Goal: Check status: Check status

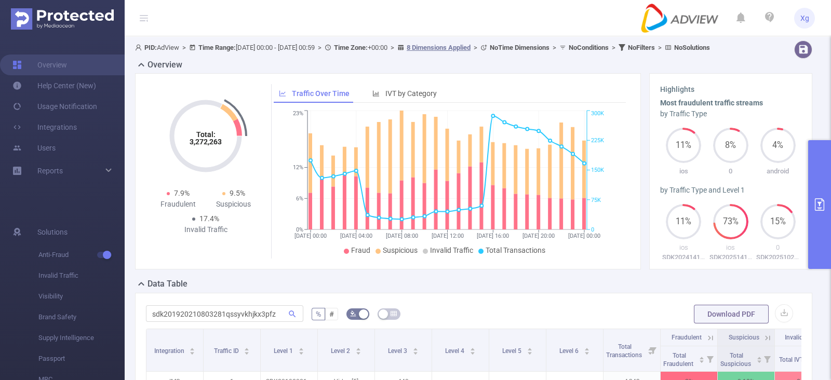
drag, startPoint x: 0, startPoint y: 0, endPoint x: 830, endPoint y: 161, distance: 845.5
click at [830, 161] on button "primary" at bounding box center [819, 204] width 23 height 129
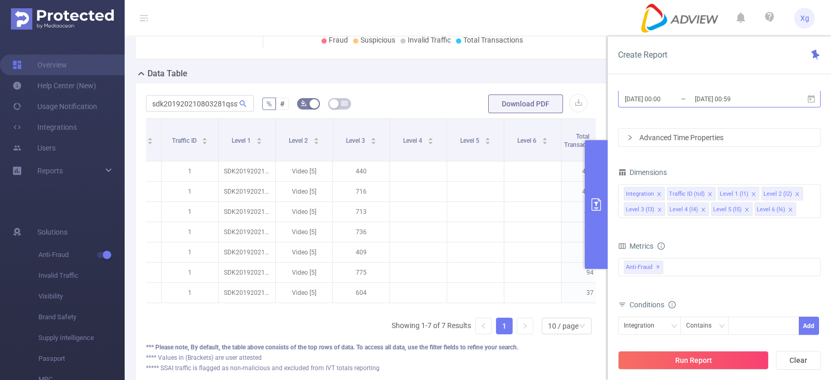
click at [644, 98] on input "[DATE] 00:00" at bounding box center [665, 99] width 84 height 14
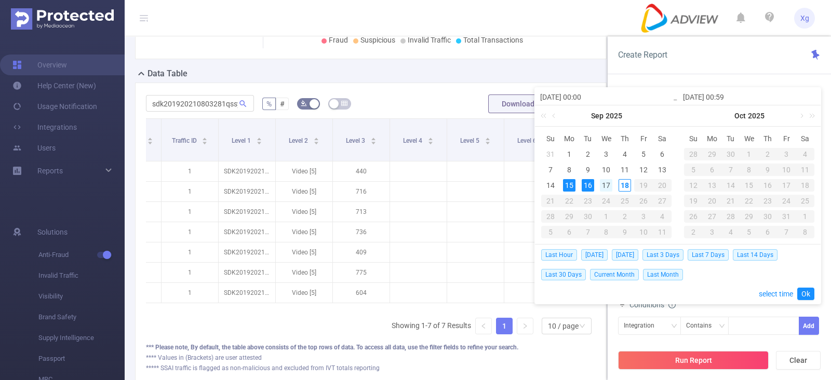
click at [602, 186] on div "17" at bounding box center [606, 185] width 12 height 12
type input "[DATE] 00:00"
type input "[DATE] 00:59"
type input "[DATE] 00:00"
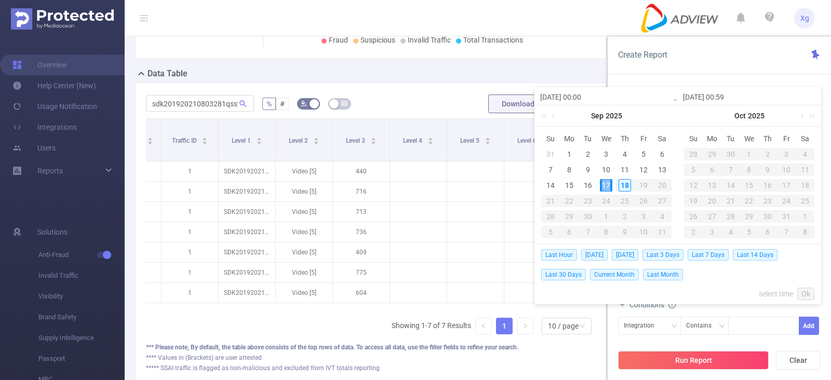
type input "[DATE] 00:59"
click at [805, 294] on link "Ok" at bounding box center [805, 294] width 17 height 12
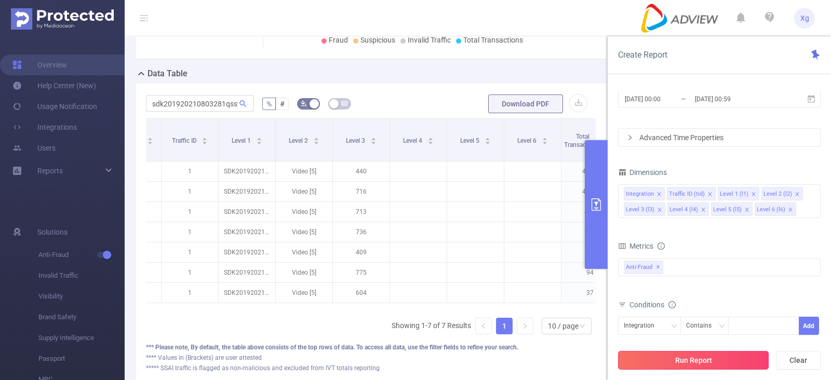
click at [705, 358] on button "Run Report" at bounding box center [693, 360] width 151 height 19
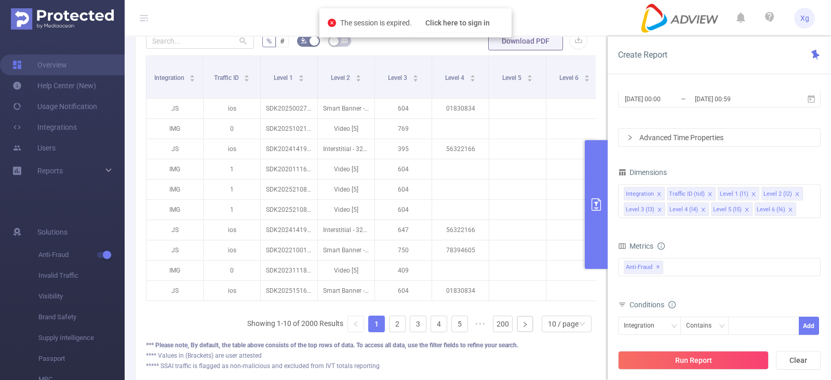
scroll to position [454, 0]
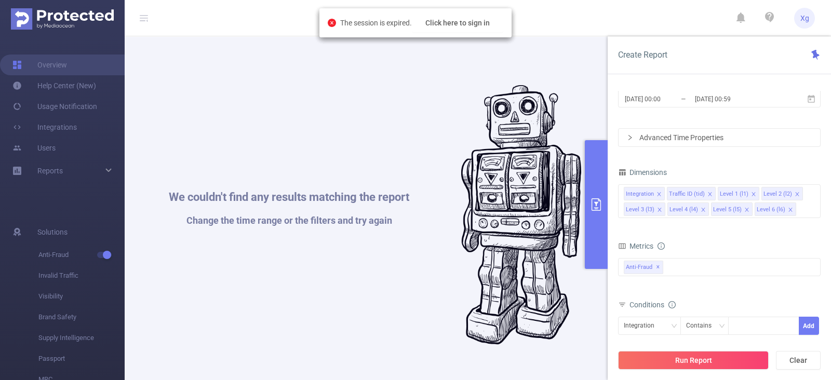
click at [195, 105] on div "We couldn't find any results matching the report Change the time range or the f…" at bounding box center [374, 215] width 469 height 380
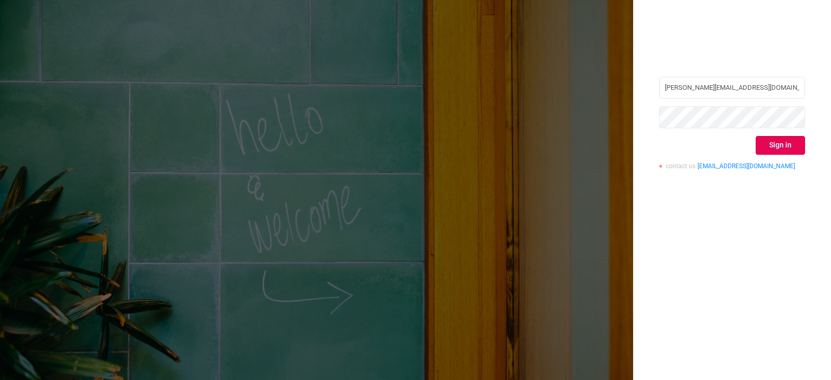
click at [778, 144] on button "Sign in" at bounding box center [779, 145] width 49 height 19
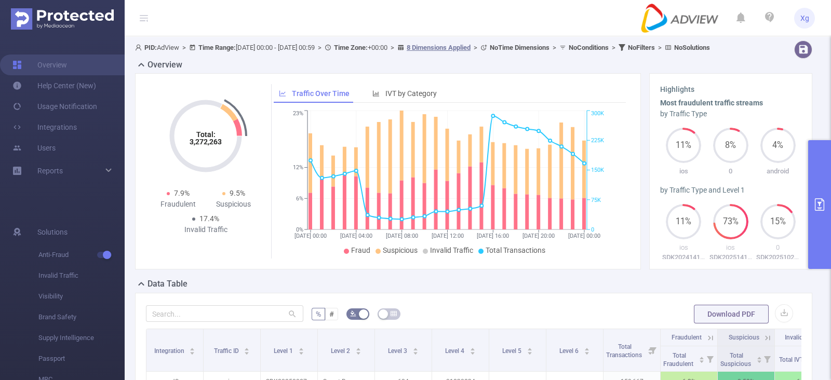
click at [816, 172] on button "primary" at bounding box center [819, 204] width 23 height 129
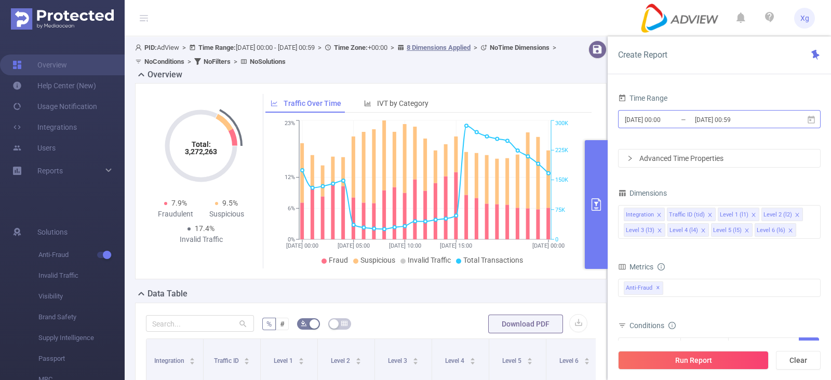
click at [634, 125] on input "[DATE] 00:00" at bounding box center [665, 120] width 84 height 14
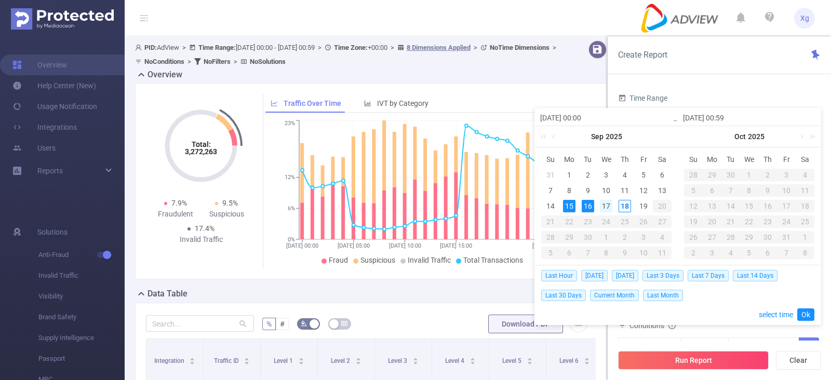
click at [606, 204] on div "17" at bounding box center [606, 206] width 12 height 12
type input "[DATE] 00:00"
type input "[DATE] 00:59"
type input "[DATE] 00:00"
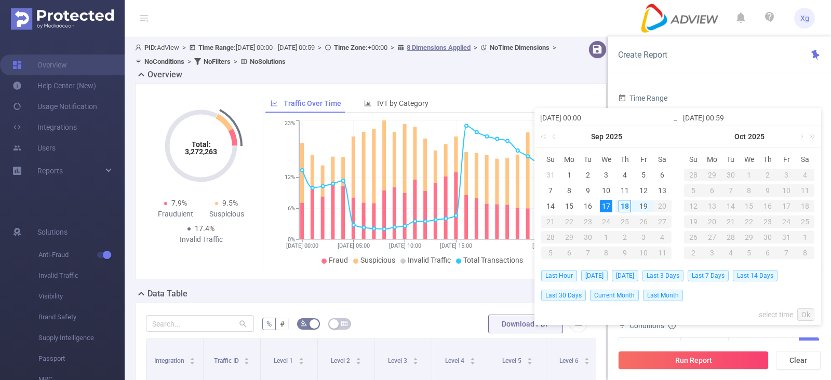
type input "[DATE] 00:59"
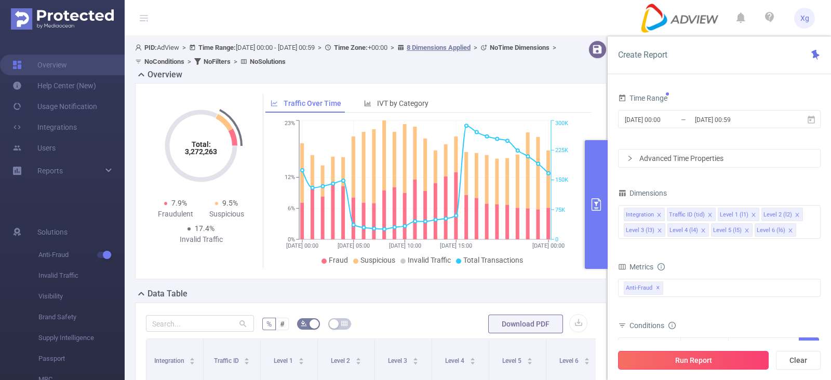
click at [685, 351] on button "Run Report" at bounding box center [693, 360] width 151 height 19
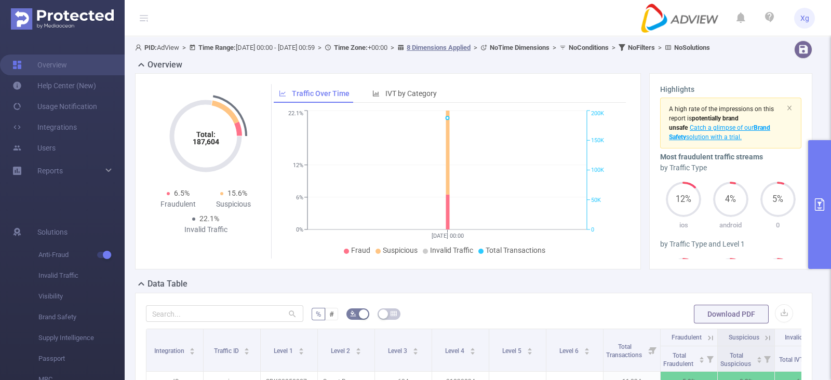
click at [816, 198] on icon "primary" at bounding box center [818, 204] width 9 height 12
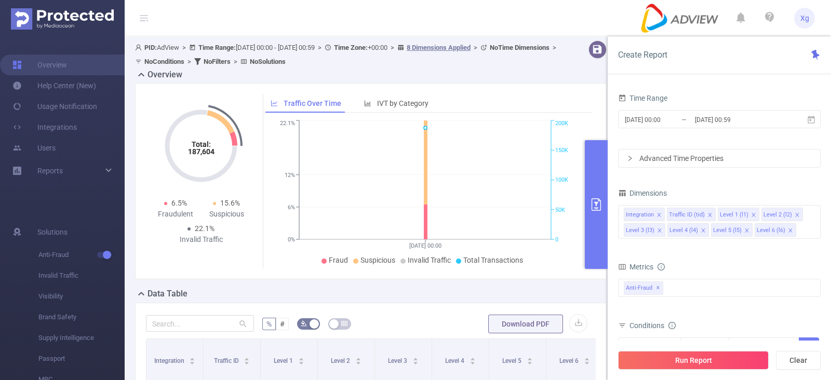
click at [521, 98] on div "Traffic Over Time IVT by Category" at bounding box center [428, 103] width 327 height 19
click at [594, 180] on button "primary" at bounding box center [596, 204] width 23 height 129
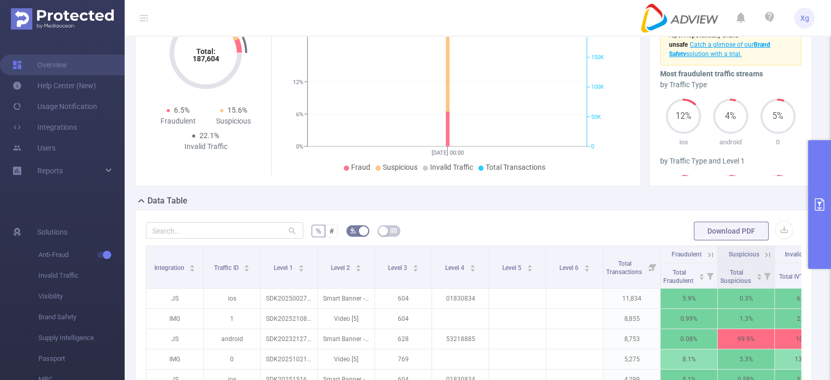
scroll to position [129, 0]
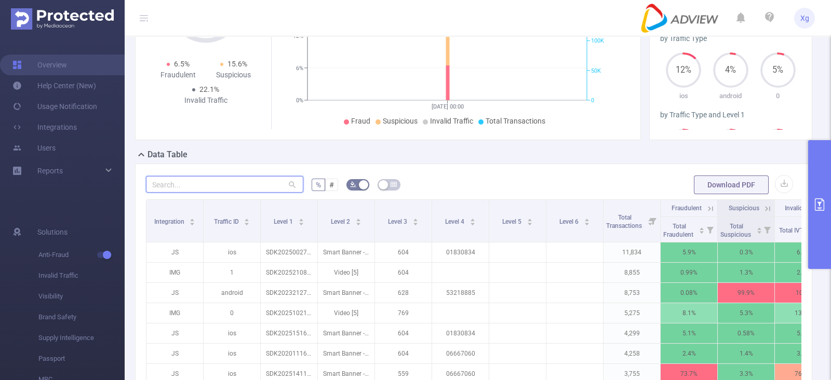
click at [184, 193] on input "text" at bounding box center [224, 184] width 157 height 17
paste input "sdk20251104110929rjmrpnnn2yvgfh9"
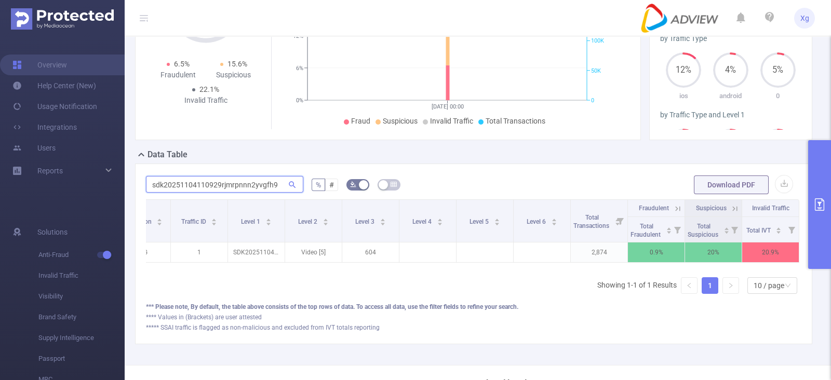
scroll to position [0, 0]
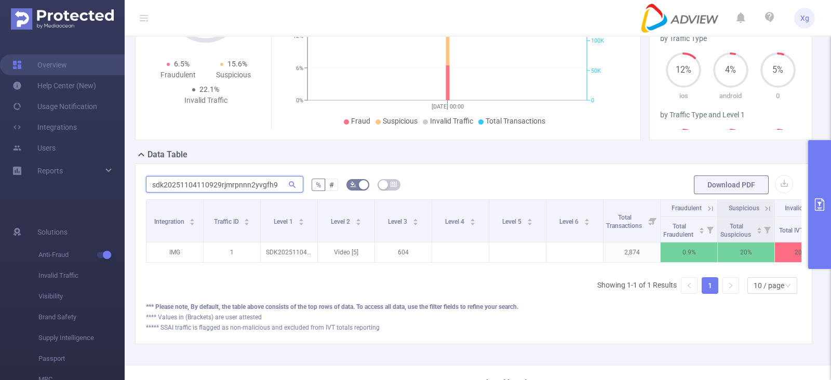
click at [256, 193] on input "sdk20251104110929rjmrpnnn2yvgfh9" at bounding box center [224, 184] width 157 height 17
paste input "07300707503of854krsljgy0j"
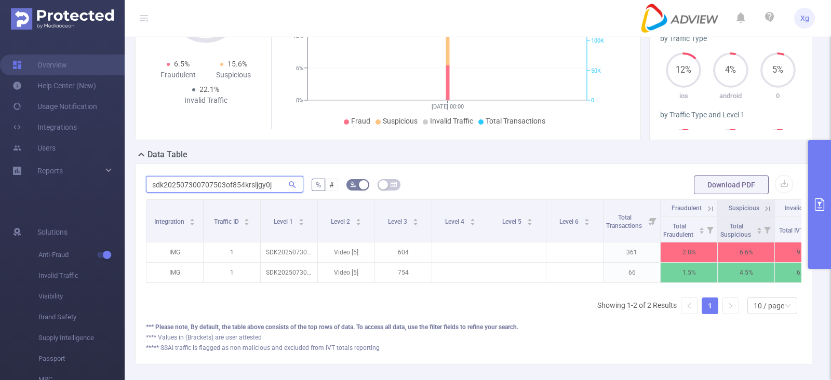
click at [208, 193] on input "sdk202507300707503of854krsljgy0j" at bounding box center [224, 184] width 157 height 17
paste input "1104110931stokfmb40cain58"
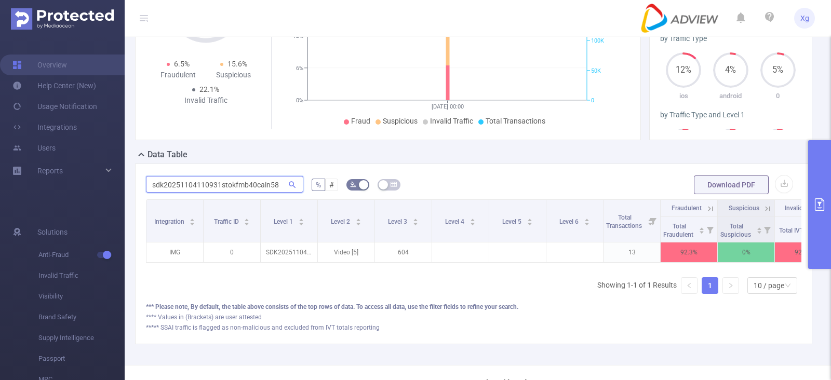
click at [247, 190] on input "sdk20251104110931stokfmb40cain58" at bounding box center [224, 184] width 157 height 17
paste input "text"
click at [201, 191] on input "sdk20251104110931stokfmb40cain58" at bounding box center [224, 184] width 157 height 17
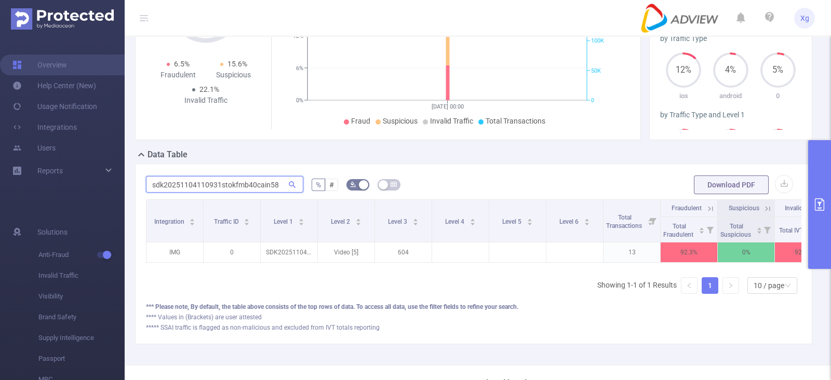
click at [201, 191] on input "sdk20251104110931stokfmb40cain58" at bounding box center [224, 184] width 157 height 17
paste input "605040949cb5yevniubcfb53"
click at [230, 193] on input "sdk20251605040949cb5yevniubcfb53" at bounding box center [224, 184] width 157 height 17
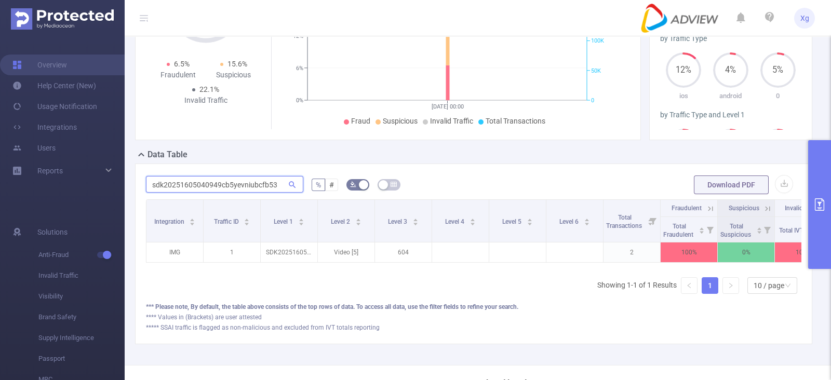
paste input "004100953oebjbeoyud6pfc"
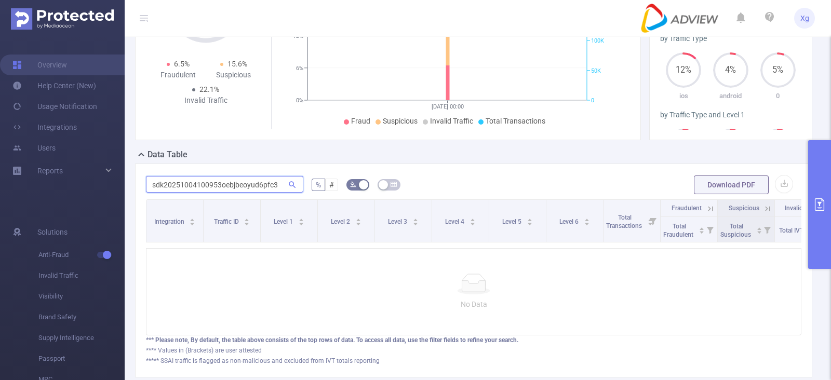
click at [223, 193] on input "sdk20251004100953oebjbeoyud6pfc3" at bounding box center [224, 184] width 157 height 17
paste input "8040609168axdx2xc3z3gvuz"
click at [206, 191] on input "sdk202518040609168axdx2xc3z3gvuz" at bounding box center [224, 184] width 157 height 17
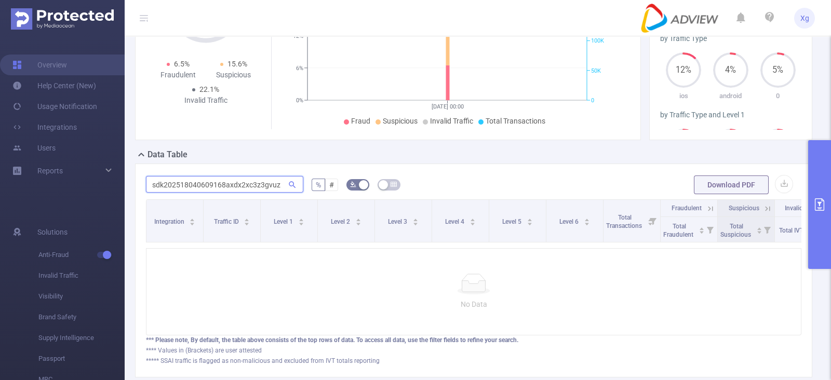
paste input "0904090921mbkafbo2prpcias"
click at [228, 189] on input "sdk20250904090921mbkafbo2prpcias" at bounding box center [224, 184] width 157 height 17
paste input "1704050958ax5r6rjo88mayyp"
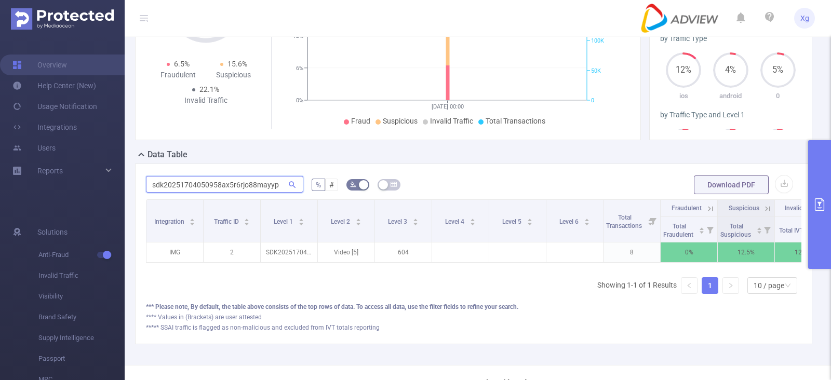
click at [236, 193] on input "sdk20251704050958ax5r6rjo88mayyp" at bounding box center [224, 184] width 157 height 17
paste input "00410095774oprpwcd4tvsxi"
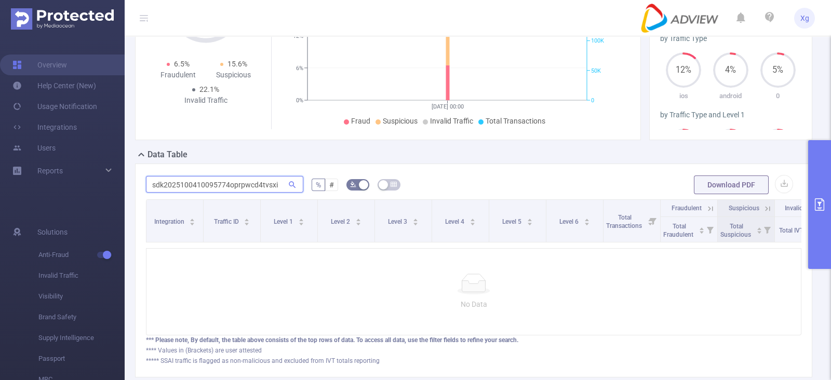
click at [252, 193] on input "sdk2025100410095774oprpwcd4tvsxi" at bounding box center [224, 184] width 157 height 17
paste input "604040937tawjhxn8cb3ez8t"
click at [288, 189] on icon at bounding box center [292, 184] width 9 height 9
click at [268, 191] on input "sdk20251604040937tawjhxn8cb3ez8t" at bounding box center [224, 184] width 157 height 17
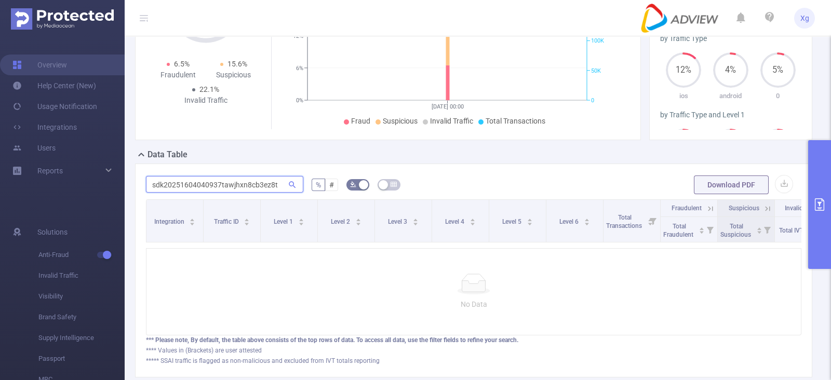
click at [268, 191] on input "sdk20251604040937tawjhxn8cb3ez8t" at bounding box center [224, 184] width 157 height 17
paste input "404020910hrja2tk6z85tasl"
click at [216, 193] on input "sdk20251404020910hrja2tk6z85tasl" at bounding box center [224, 184] width 157 height 17
paste input "104110919kubc4qjlyic3c11"
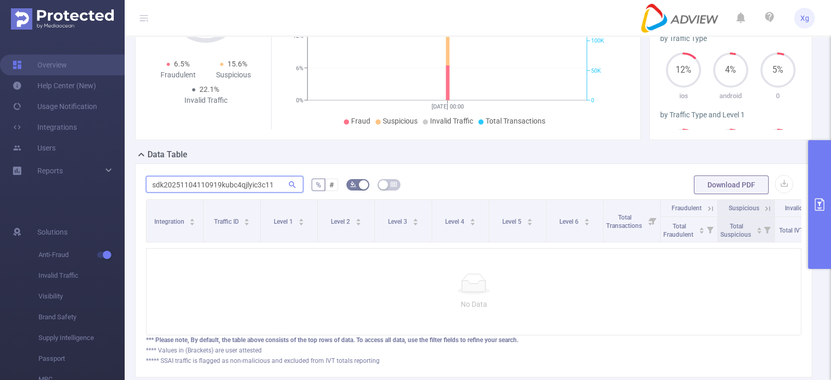
type input "sdk20251104110919kubc4qjlyic3c11"
